Goal: Task Accomplishment & Management: Complete application form

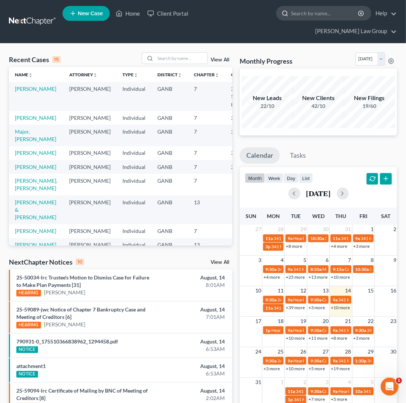
click at [291, 15] on input "search" at bounding box center [325, 13] width 68 height 14
type input "[PERSON_NAME]"
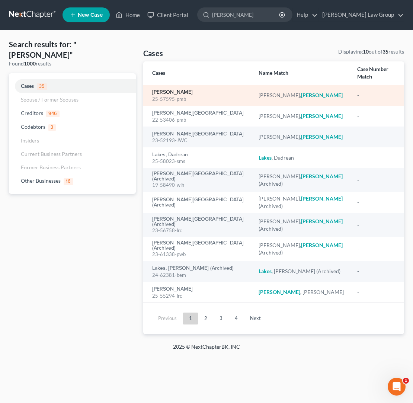
click at [193, 90] on link "[PERSON_NAME]" at bounding box center [172, 92] width 41 height 5
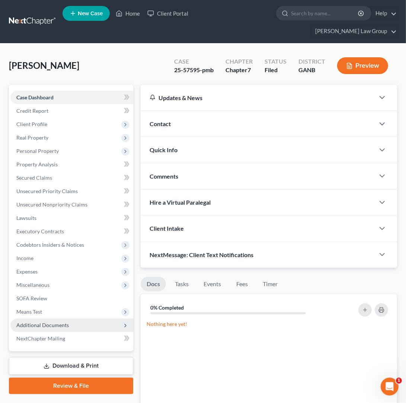
click at [70, 319] on span "Additional Documents" at bounding box center [71, 325] width 123 height 13
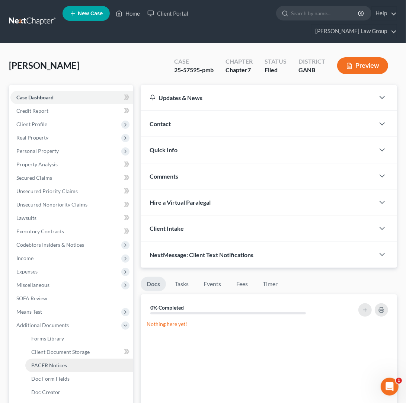
click at [77, 359] on link "PACER Notices" at bounding box center [79, 365] width 108 height 13
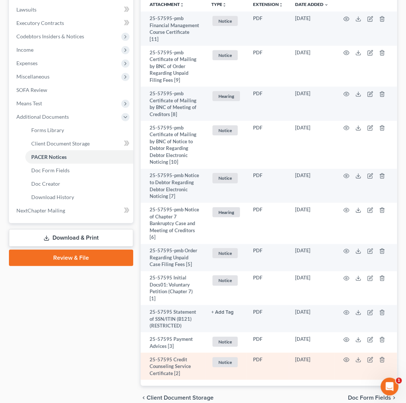
scroll to position [216, 0]
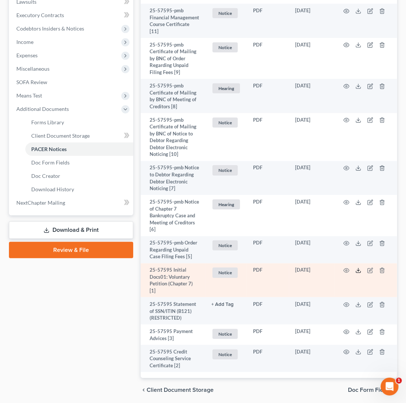
click at [358, 268] on icon at bounding box center [358, 271] width 6 height 6
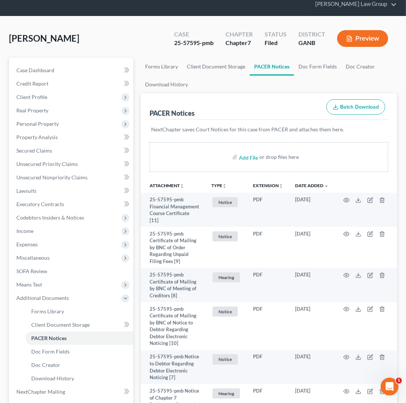
scroll to position [0, 0]
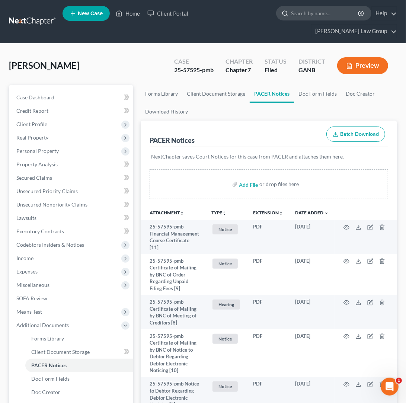
click at [291, 17] on input "search" at bounding box center [325, 13] width 68 height 14
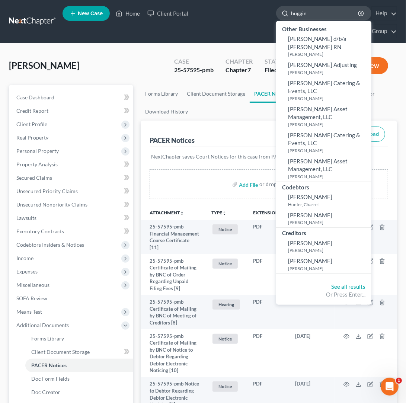
type input "huggins"
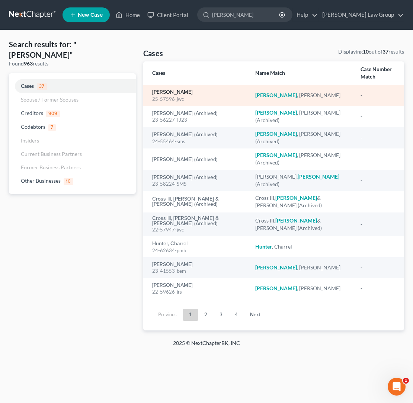
click at [186, 95] on link "[PERSON_NAME]" at bounding box center [172, 92] width 41 height 5
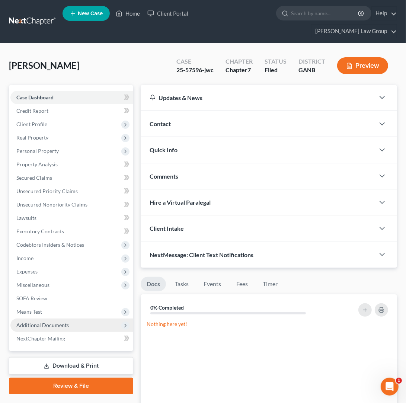
click at [73, 319] on span "Additional Documents" at bounding box center [71, 325] width 123 height 13
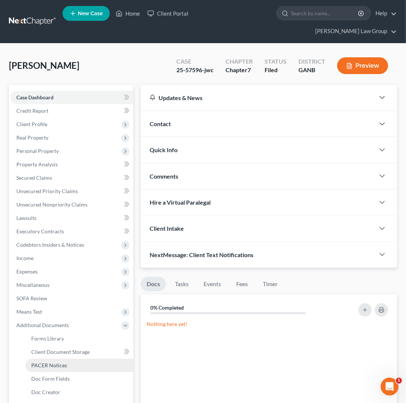
click at [76, 359] on link "PACER Notices" at bounding box center [79, 365] width 108 height 13
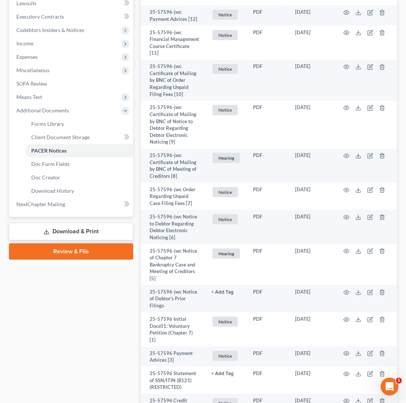
scroll to position [263, 0]
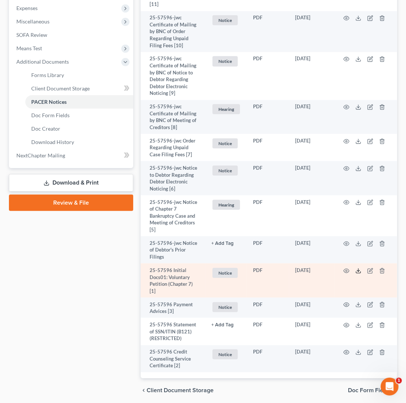
click at [361, 268] on icon at bounding box center [358, 271] width 6 height 6
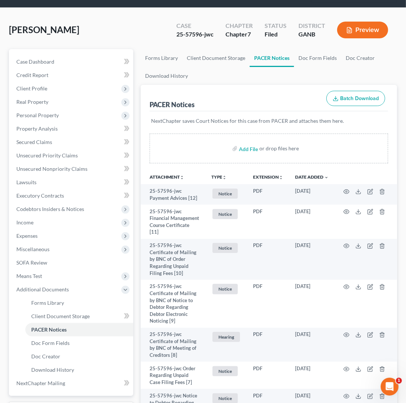
scroll to position [0, 0]
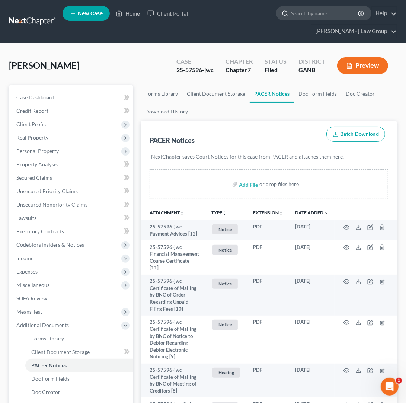
click at [291, 13] on input "search" at bounding box center [325, 13] width 68 height 14
type input "britton"
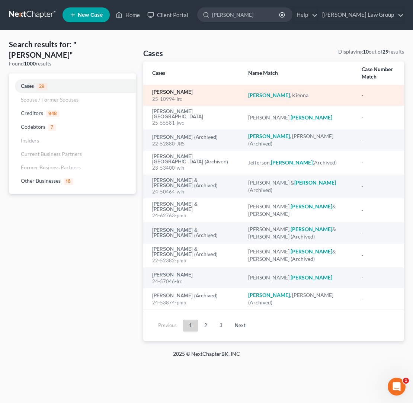
click at [162, 93] on link "[PERSON_NAME]" at bounding box center [172, 92] width 41 height 5
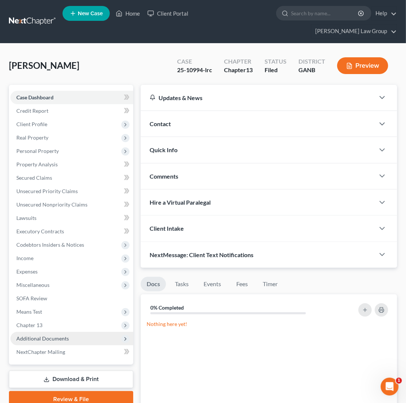
click at [43, 335] on span "Additional Documents" at bounding box center [42, 338] width 52 height 6
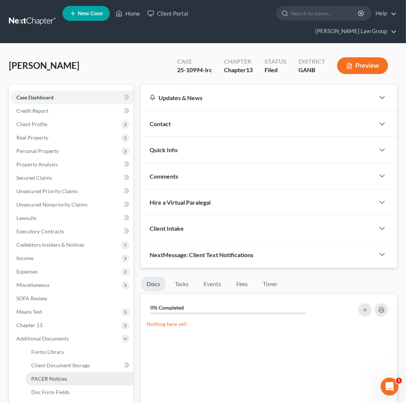
click at [54, 375] on span "PACER Notices" at bounding box center [49, 378] width 36 height 6
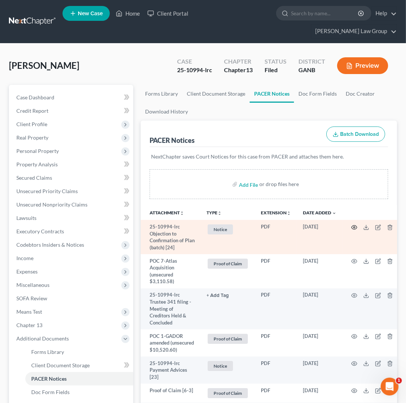
click at [351, 224] on icon "button" at bounding box center [354, 227] width 6 height 6
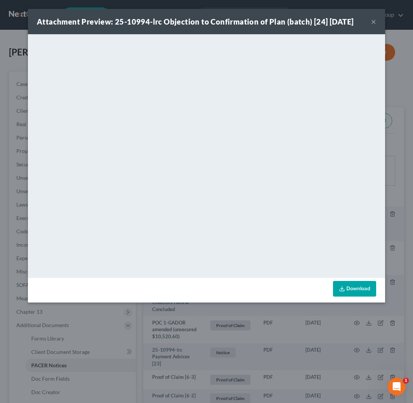
click at [374, 22] on button "×" at bounding box center [373, 21] width 5 height 9
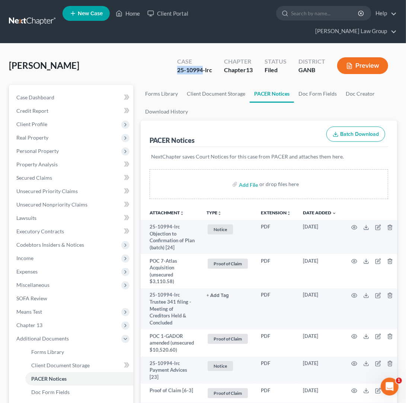
drag, startPoint x: 203, startPoint y: 57, endPoint x: 172, endPoint y: 56, distance: 30.5
click at [172, 56] on div "Case 25-10994-lrc" at bounding box center [194, 66] width 47 height 22
copy div "25-10994"
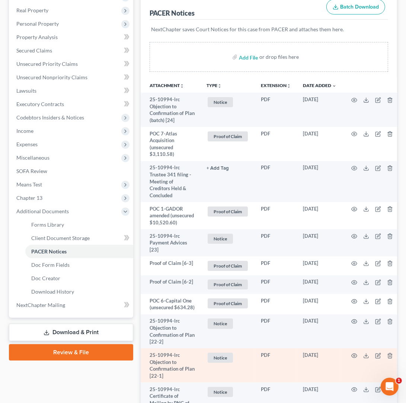
scroll to position [137, 0]
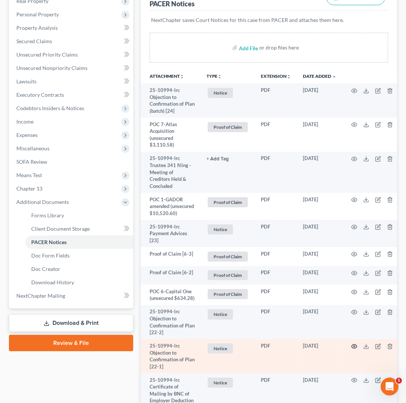
click at [352, 348] on icon "button" at bounding box center [355, 346] width 6 height 4
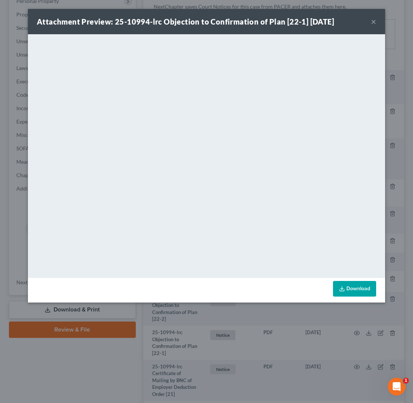
click at [376, 22] on div "Attachment Preview: 25-10994-lrc Objection to Confirmation of Plan [22-1] 08/04…" at bounding box center [206, 21] width 357 height 25
click at [375, 23] on button "×" at bounding box center [373, 21] width 5 height 9
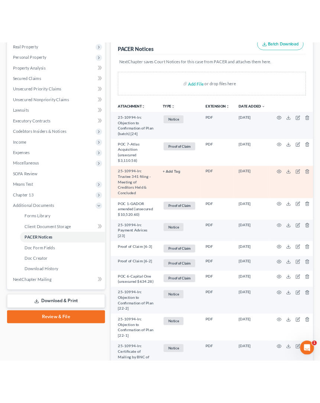
scroll to position [0, 0]
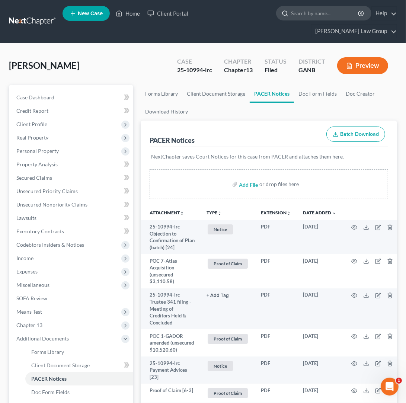
click at [291, 19] on input "search" at bounding box center [325, 13] width 68 height 14
type input "britton"
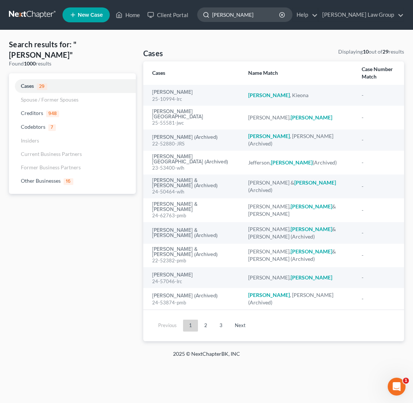
drag, startPoint x: 268, startPoint y: 15, endPoint x: 228, endPoint y: 19, distance: 39.2
click at [228, 19] on input "britton" at bounding box center [246, 15] width 68 height 14
drag, startPoint x: 265, startPoint y: 13, endPoint x: 240, endPoint y: 16, distance: 24.4
click at [240, 16] on input "britton" at bounding box center [246, 15] width 68 height 14
drag, startPoint x: 247, startPoint y: 17, endPoint x: 234, endPoint y: 16, distance: 13.4
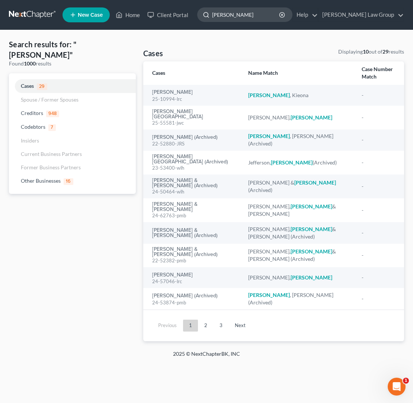
click at [234, 16] on input "britton" at bounding box center [246, 15] width 68 height 14
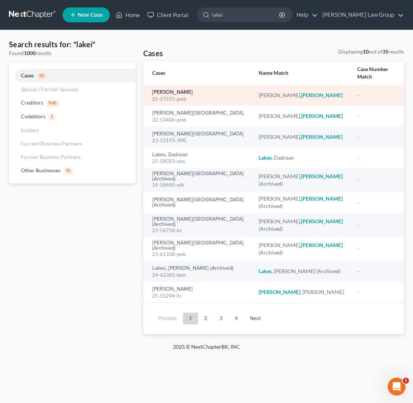
type input "lakei"
click at [193, 90] on link "[PERSON_NAME]" at bounding box center [172, 92] width 41 height 5
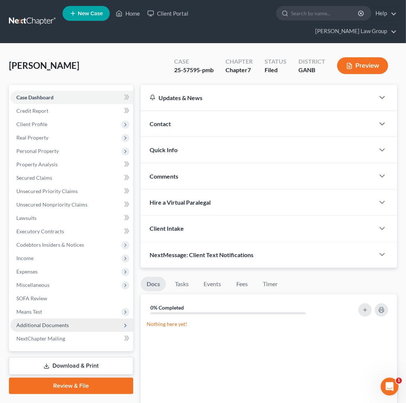
click at [66, 322] on span "Additional Documents" at bounding box center [42, 325] width 52 height 6
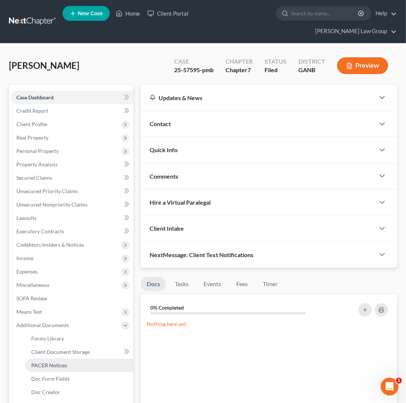
click at [63, 362] on span "PACER Notices" at bounding box center [49, 365] width 36 height 6
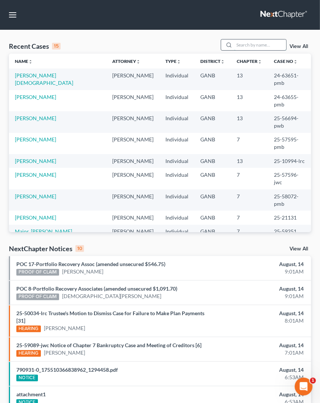
click at [236, 44] on input "search" at bounding box center [260, 44] width 52 height 11
type input "[PERSON_NAME]"
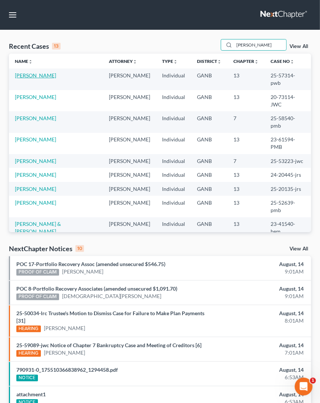
click at [52, 77] on link "[PERSON_NAME]" at bounding box center [35, 75] width 41 height 6
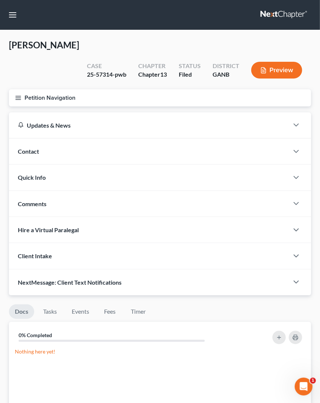
click at [19, 99] on line "button" at bounding box center [18, 99] width 5 height 0
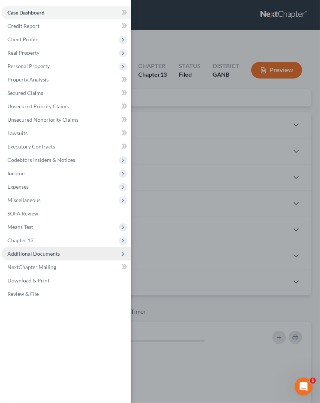
click at [39, 259] on span "Additional Documents" at bounding box center [65, 253] width 129 height 13
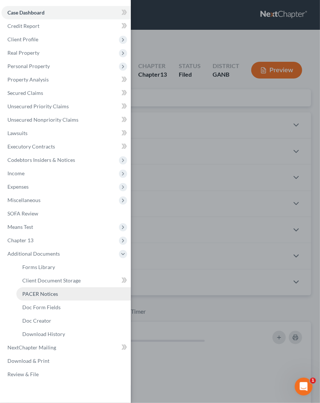
click at [52, 294] on span "PACER Notices" at bounding box center [40, 294] width 36 height 6
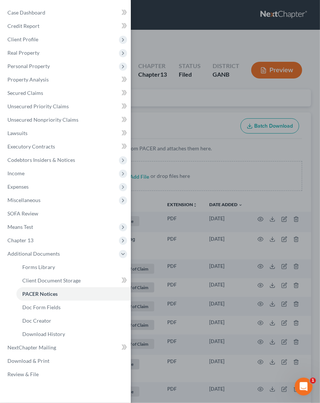
click at [156, 112] on div "Case Dashboard Payments Invoices Payments Payments Credit Report Client Profile" at bounding box center [160, 201] width 320 height 403
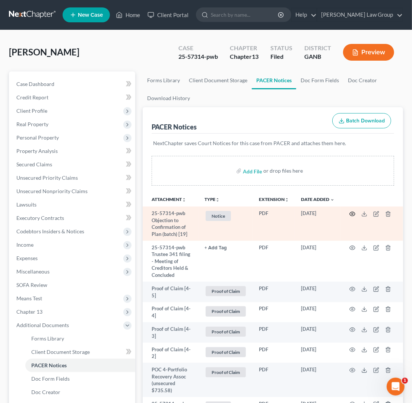
click at [327, 215] on icon "button" at bounding box center [352, 214] width 6 height 4
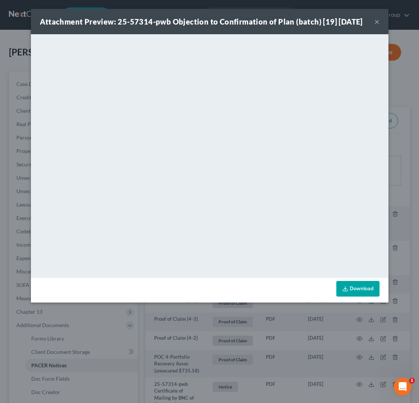
click at [327, 26] on button "×" at bounding box center [376, 21] width 5 height 9
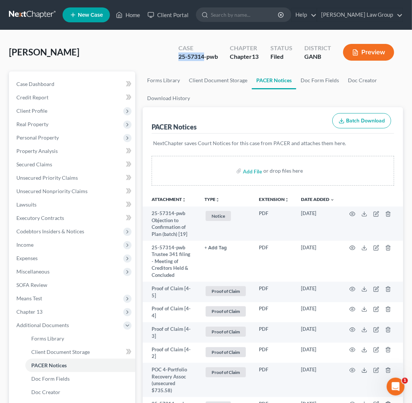
drag, startPoint x: 203, startPoint y: 58, endPoint x: 164, endPoint y: 59, distance: 39.5
click at [164, 59] on div "[PERSON_NAME] Upgraded Case 25-57314-pwb Chapter Chapter 13 Status Filed Distri…" at bounding box center [206, 55] width 394 height 32
copy div "25-57314"
click at [63, 315] on span "Chapter 13" at bounding box center [72, 311] width 125 height 13
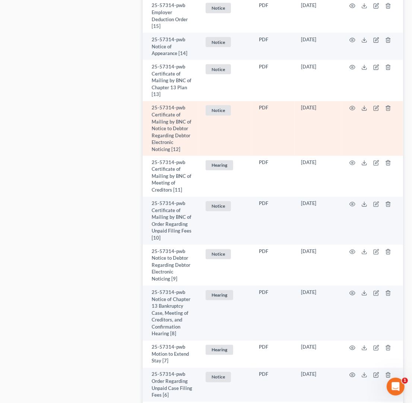
scroll to position [840, 0]
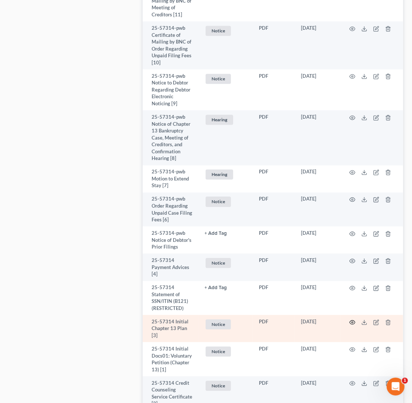
click at [327, 323] on icon "button" at bounding box center [352, 322] width 6 height 6
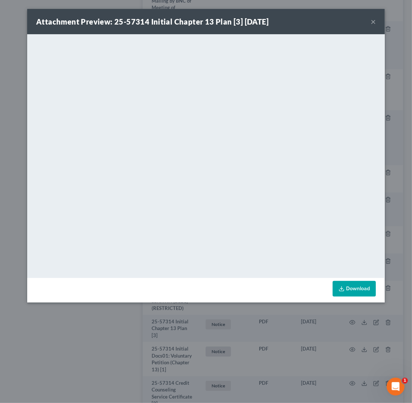
scroll to position [807, 0]
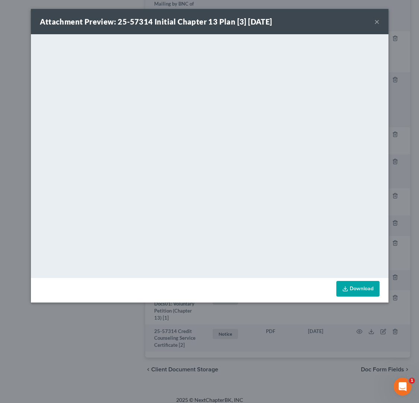
click at [327, 23] on button "×" at bounding box center [376, 21] width 5 height 9
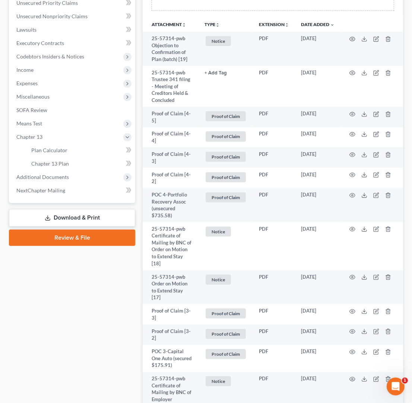
scroll to position [110, 0]
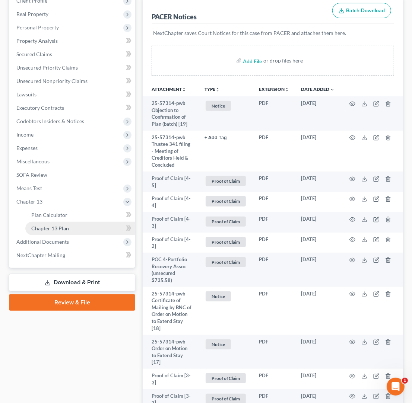
click at [64, 230] on span "Chapter 13 Plan" at bounding box center [50, 228] width 38 height 6
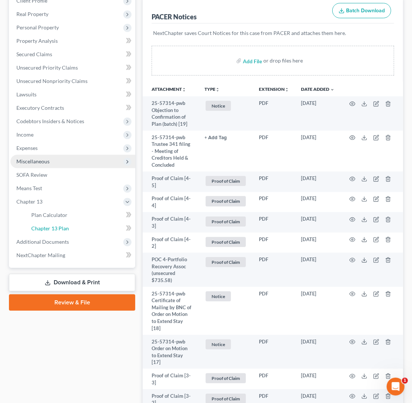
scroll to position [45, 0]
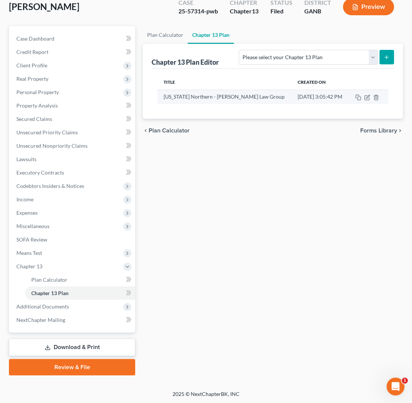
click at [327, 100] on td at bounding box center [368, 97] width 39 height 14
click at [327, 100] on rect "button" at bounding box center [358, 98] width 3 height 3
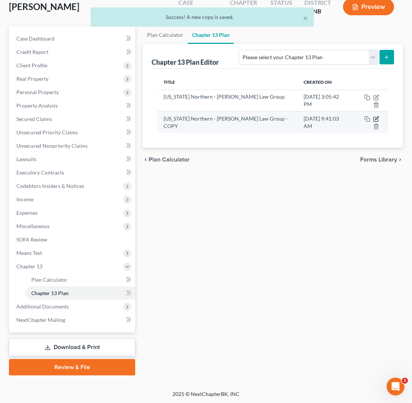
click at [327, 116] on icon "button" at bounding box center [376, 119] width 6 height 6
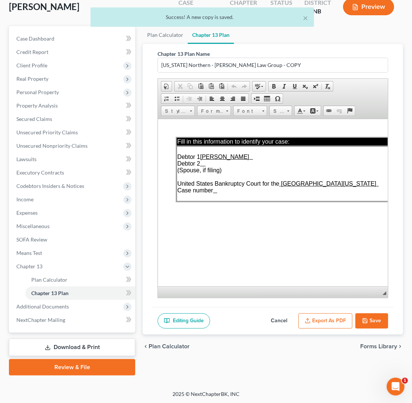
scroll to position [0, 0]
click at [228, 193] on td "Debtor 1 [PERSON_NAME] 2 (Spouse, if filing) United States Bankruptcy Court for…" at bounding box center [300, 173] width 249 height 55
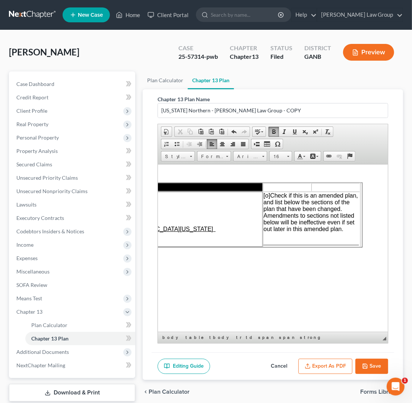
scroll to position [0, 164]
click at [267, 197] on span "[o]" at bounding box center [265, 195] width 7 height 6
click at [265, 245] on span "________________________________" at bounding box center [309, 242] width 95 height 6
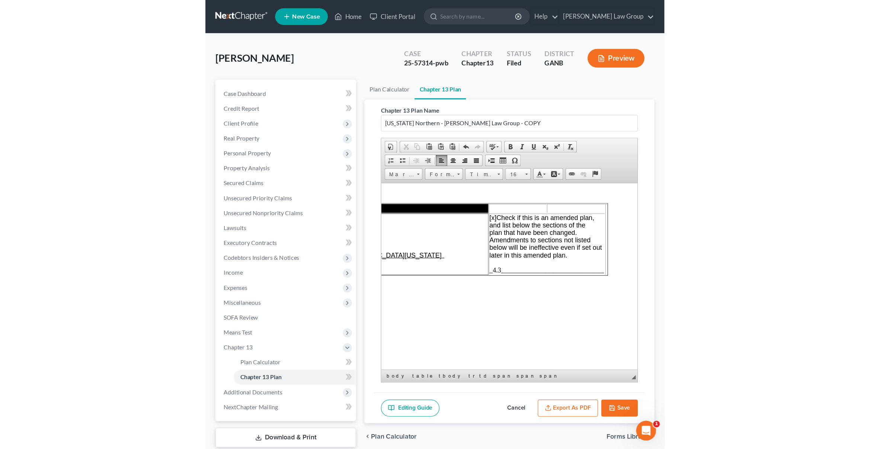
scroll to position [0, 0]
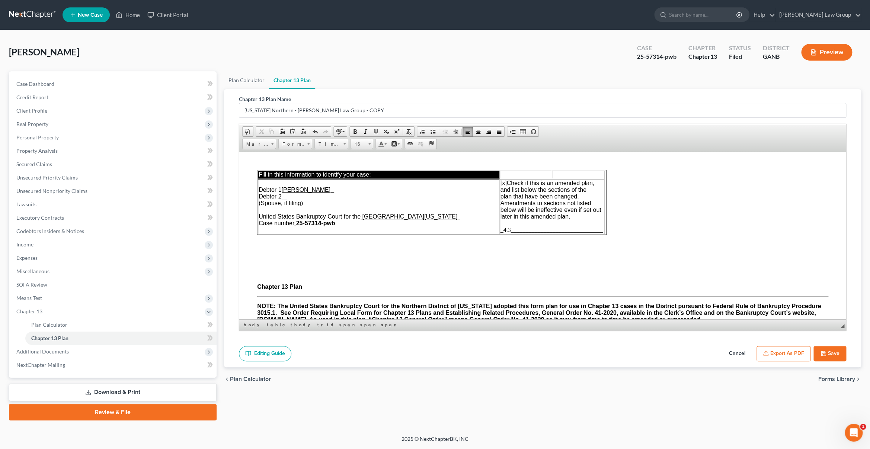
click at [327, 207] on table "Fill in this information to identify your case: Debtor 1 [PERSON_NAME] 2 (Spous…" at bounding box center [431, 202] width 349 height 65
drag, startPoint x: 607, startPoint y: 206, endPoint x: 782, endPoint y: 206, distance: 174.9
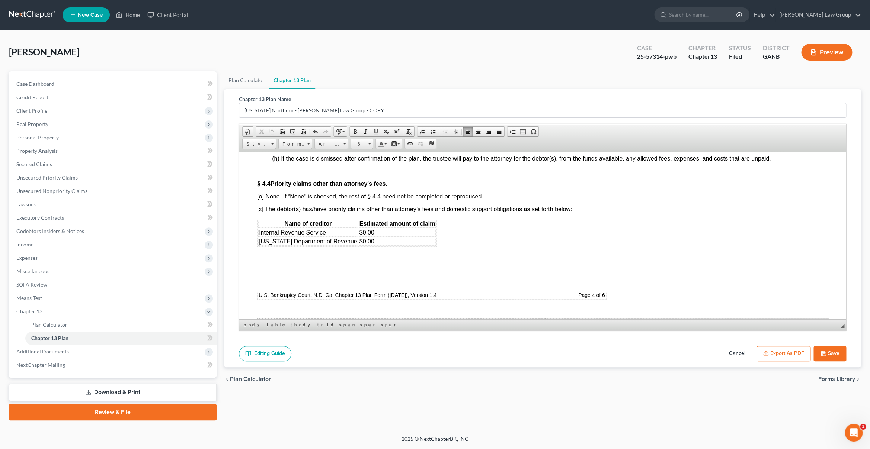
scroll to position [2051, 0]
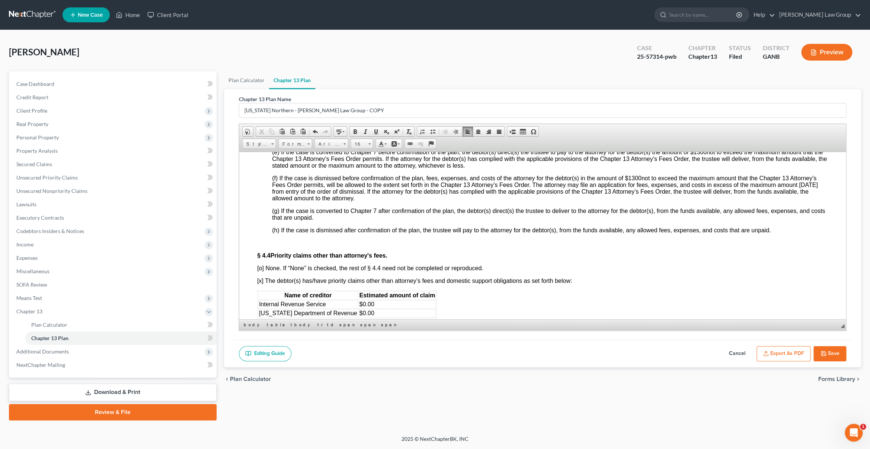
click at [327, 136] on span "376" at bounding box center [534, 132] width 10 height 6
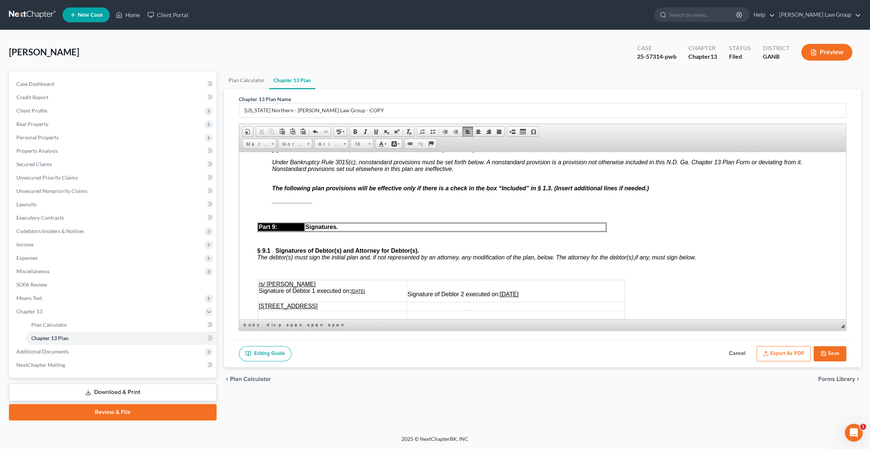
scroll to position [3132, 0]
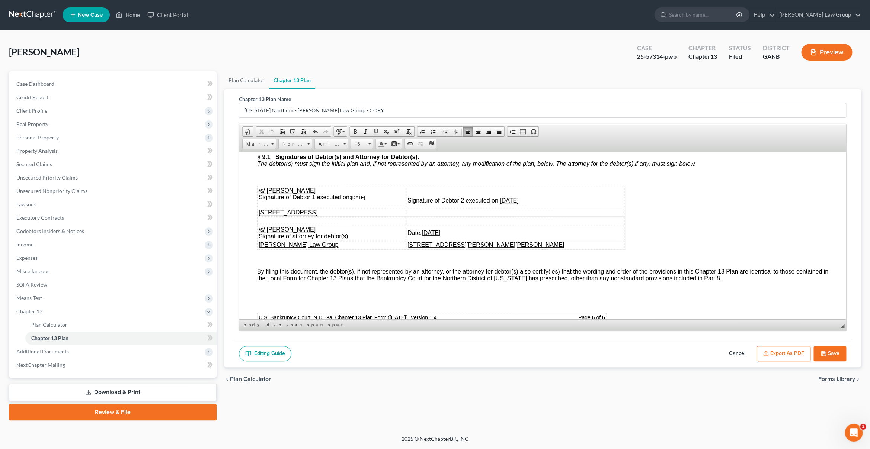
click at [327, 200] on u "[DATE]" at bounding box center [358, 197] width 14 height 5
click at [327, 204] on u "[DATE]" at bounding box center [508, 200] width 19 height 6
click at [327, 352] on button "Save" at bounding box center [829, 354] width 33 height 16
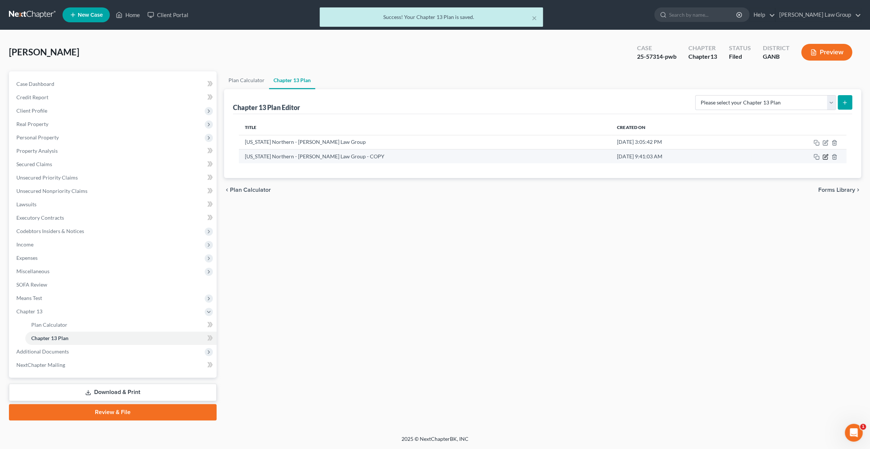
click at [327, 159] on icon "button" at bounding box center [825, 157] width 6 height 6
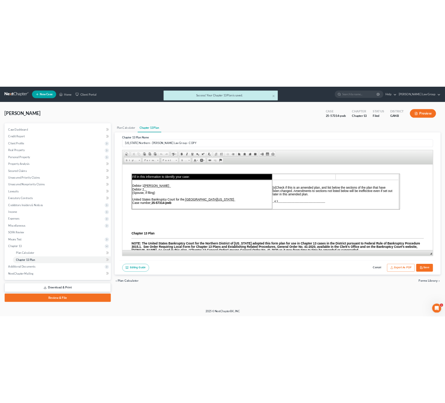
scroll to position [0, 0]
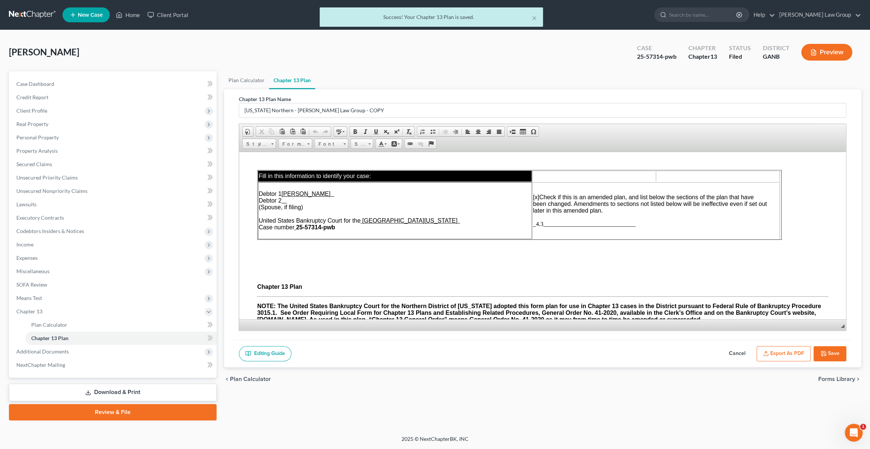
click at [327, 350] on button "Export as PDF" at bounding box center [783, 354] width 54 height 16
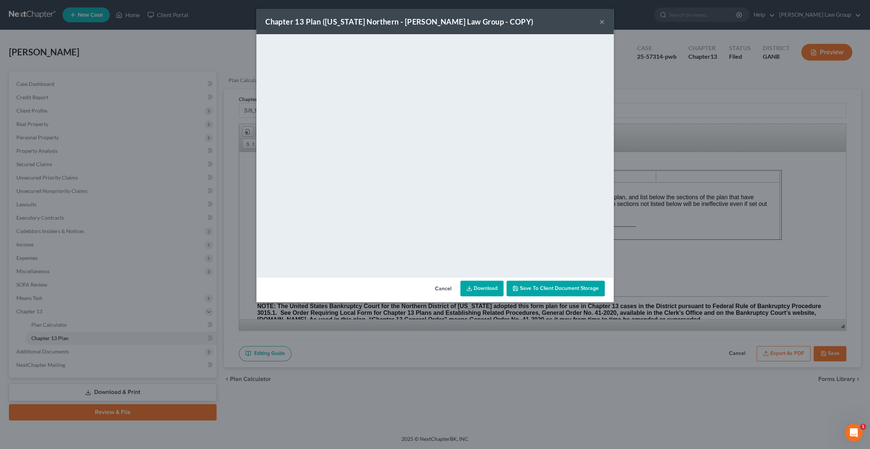
click at [327, 288] on link "Download" at bounding box center [481, 289] width 43 height 16
click at [327, 21] on button "×" at bounding box center [601, 21] width 5 height 9
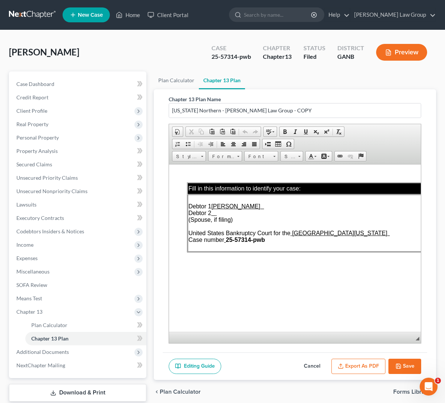
click at [327, 371] on button "Save" at bounding box center [404, 367] width 33 height 16
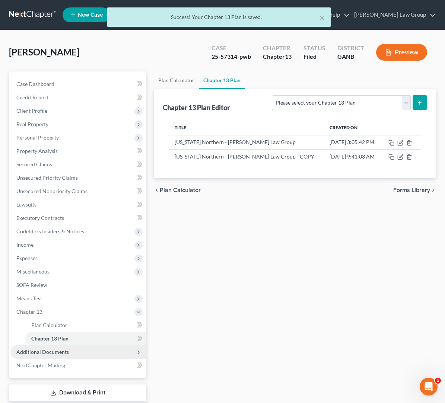
click at [45, 352] on span "Additional Documents" at bounding box center [42, 352] width 52 height 6
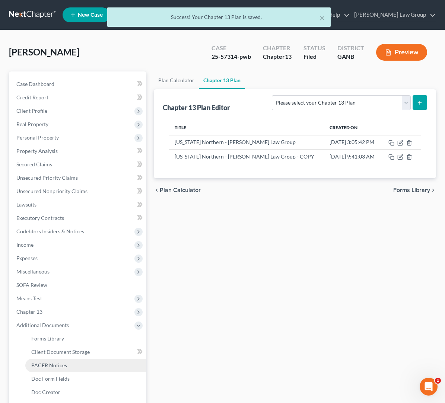
click at [55, 364] on span "PACER Notices" at bounding box center [49, 365] width 36 height 6
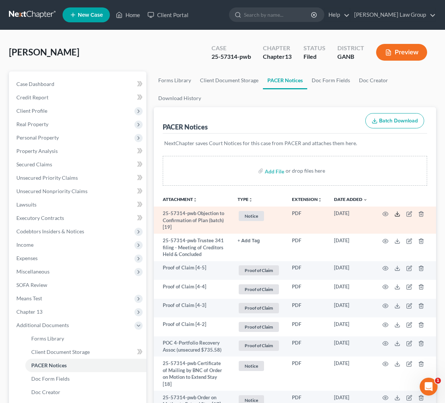
click at [327, 211] on icon at bounding box center [397, 214] width 6 height 6
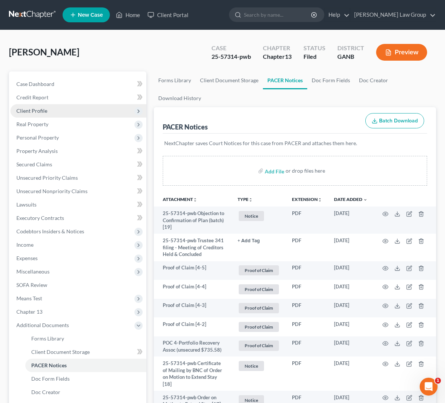
click at [54, 108] on span "Client Profile" at bounding box center [78, 110] width 136 height 13
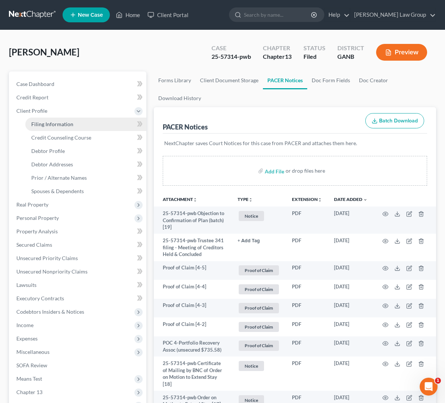
click at [60, 124] on span "Filing Information" at bounding box center [52, 124] width 42 height 6
select select "1"
select select "0"
select select "3"
select select "10"
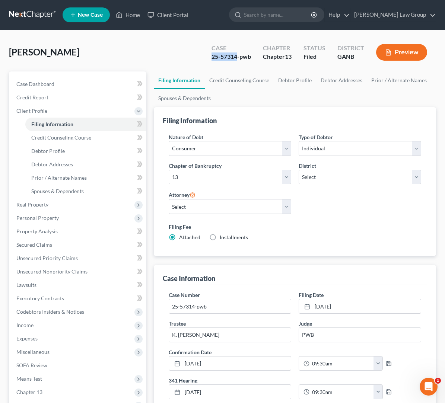
drag, startPoint x: 238, startPoint y: 56, endPoint x: 209, endPoint y: 59, distance: 28.8
click at [209, 59] on div "Case 25-57314-pwb" at bounding box center [230, 53] width 51 height 22
copy div "25-57314"
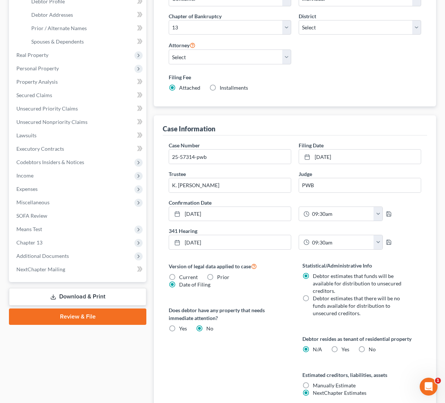
scroll to position [71, 0]
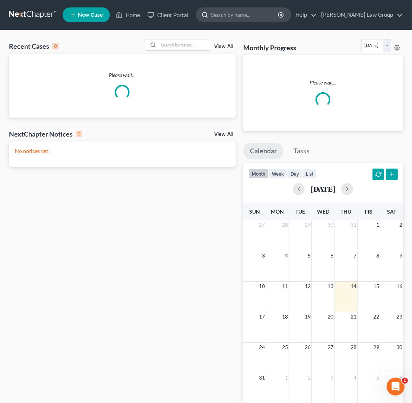
click at [278, 16] on input "search" at bounding box center [245, 15] width 68 height 14
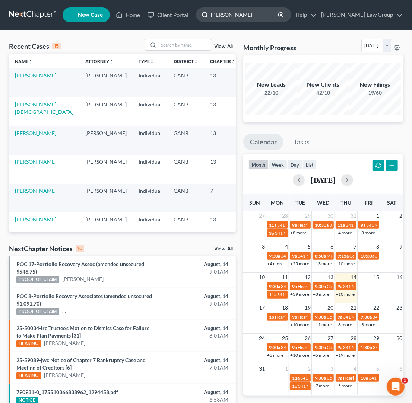
type input "[PERSON_NAME]"
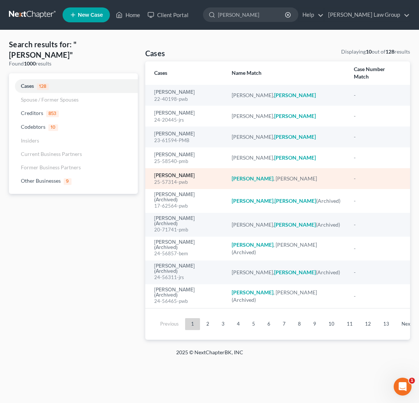
click at [182, 173] on link "[PERSON_NAME]" at bounding box center [174, 175] width 41 height 5
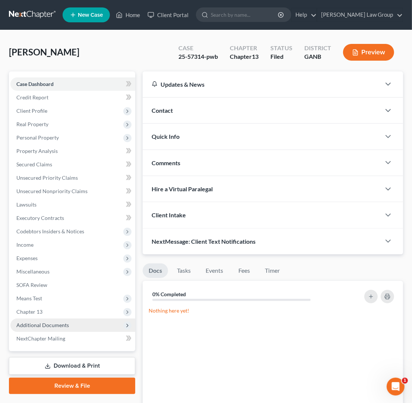
click at [77, 327] on span "Additional Documents" at bounding box center [72, 325] width 125 height 13
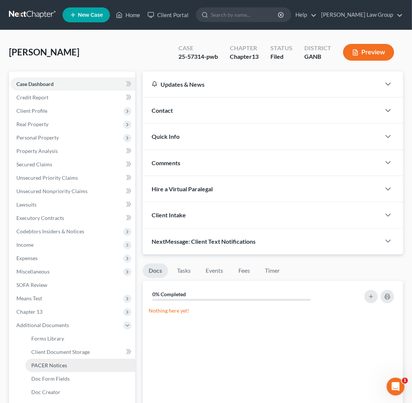
click at [80, 363] on link "PACER Notices" at bounding box center [80, 365] width 110 height 13
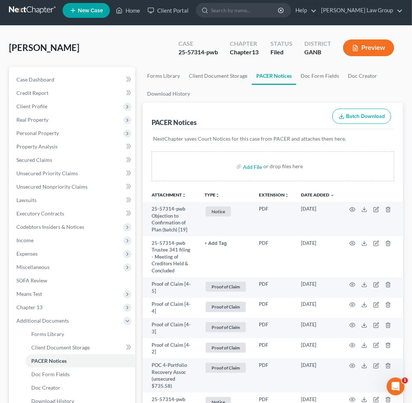
scroll to position [6, 0]
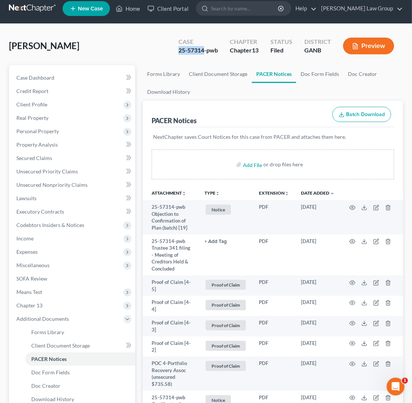
drag, startPoint x: 204, startPoint y: 51, endPoint x: 171, endPoint y: 51, distance: 33.5
click at [171, 51] on div "Case 25-57314-pwb Chapter Chapter 13 Status Filed District GANB Preview" at bounding box center [285, 46] width 233 height 26
copy div "25-57314"
